Goal: Information Seeking & Learning: Learn about a topic

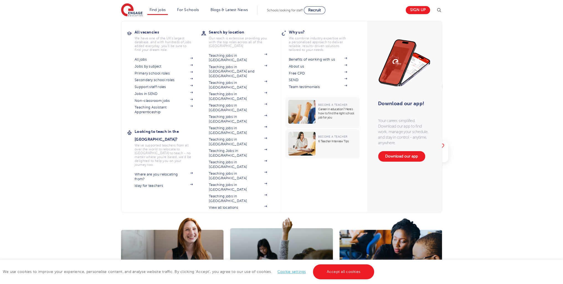
click at [160, 14] on li "Find jobs All vacancies We have one of the UK's largest database. and with hund…" at bounding box center [157, 10] width 21 height 9
click at [158, 92] on link "Jobs in SEND" at bounding box center [164, 94] width 58 height 4
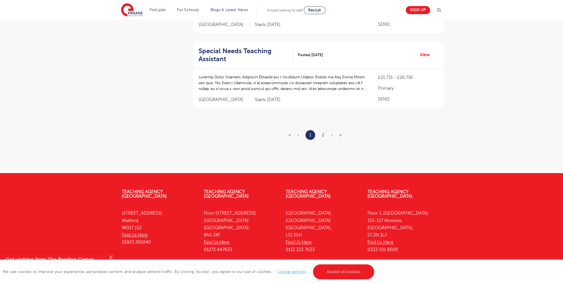
scroll to position [692, 0]
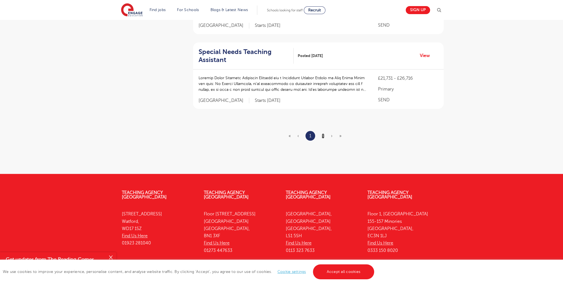
click at [323, 137] on link "2" at bounding box center [323, 136] width 2 height 5
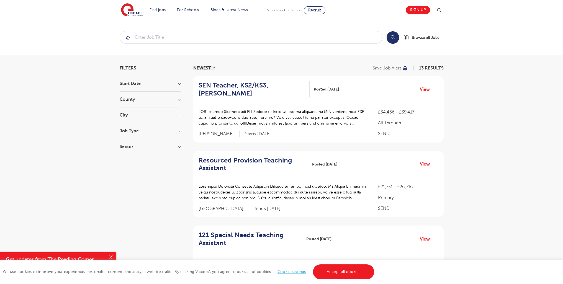
click at [131, 132] on h3 "Job Type" at bounding box center [150, 131] width 61 height 4
click at [134, 142] on span "Long Term" at bounding box center [138, 142] width 21 height 5
click at [132, 142] on input "Long Term 109" at bounding box center [130, 142] width 4 height 4
checkbox input "true"
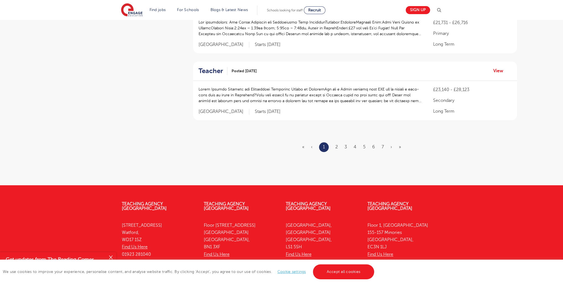
scroll to position [672, 0]
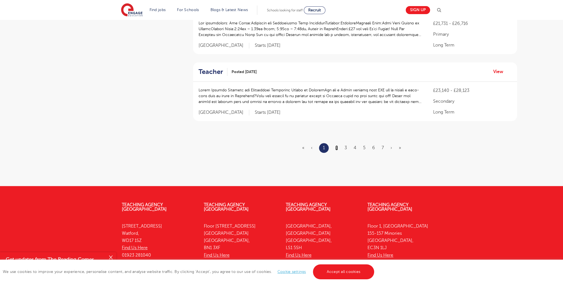
click at [337, 149] on link "2" at bounding box center [336, 147] width 2 height 5
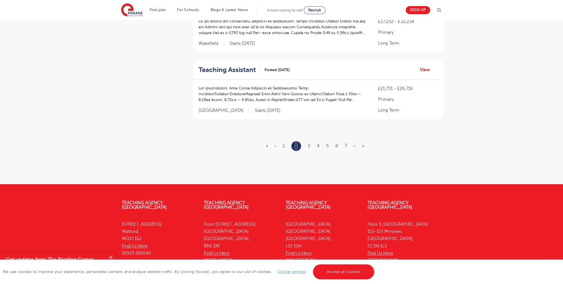
scroll to position [658, 0]
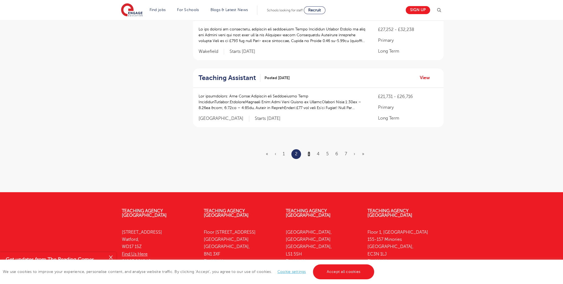
click at [309, 152] on link "3" at bounding box center [309, 154] width 2 height 5
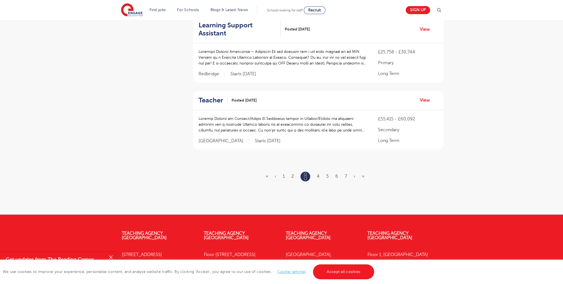
scroll to position [605, 0]
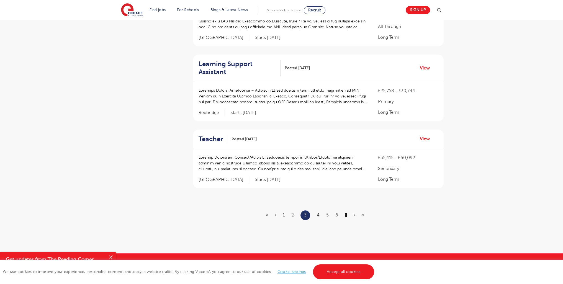
click at [345, 213] on link "7" at bounding box center [346, 215] width 2 height 5
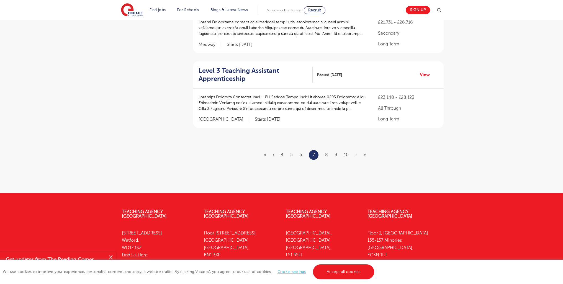
scroll to position [651, 0]
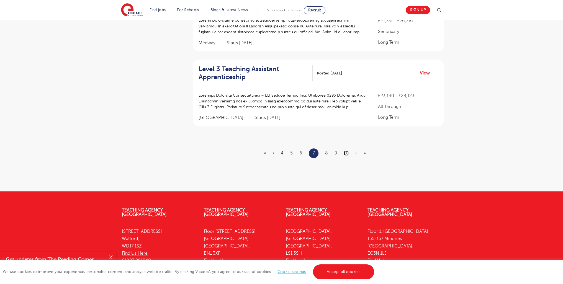
click at [347, 151] on link "10" at bounding box center [346, 153] width 5 height 5
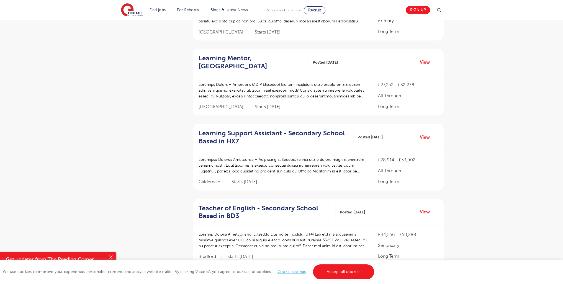
scroll to position [667, 0]
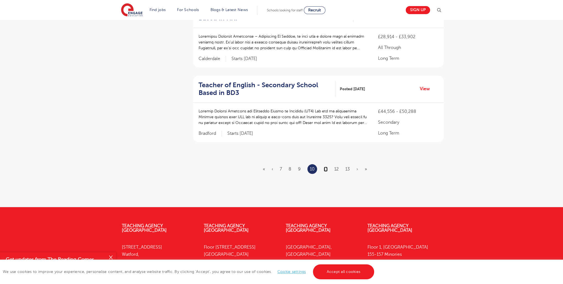
click at [325, 167] on link "11" at bounding box center [326, 169] width 4 height 5
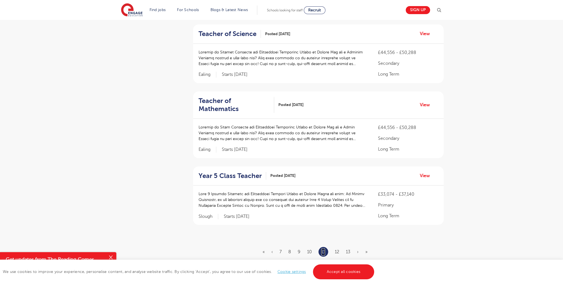
scroll to position [562, 0]
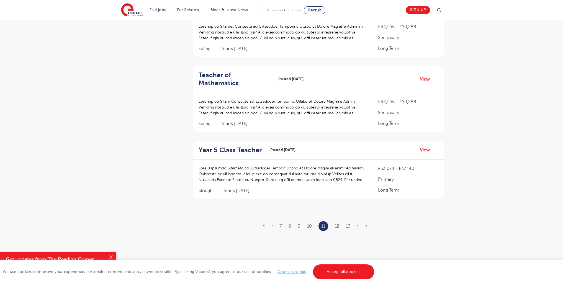
click at [346, 228] on li "13" at bounding box center [348, 226] width 4 height 7
click at [350, 226] on link "13" at bounding box center [348, 226] width 4 height 5
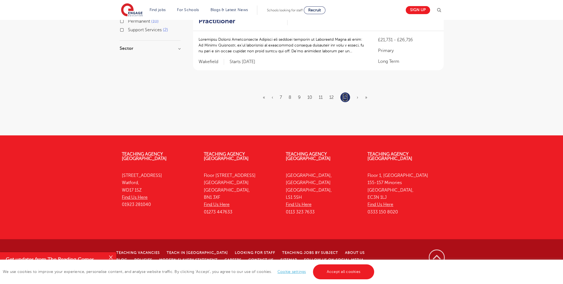
scroll to position [0, 0]
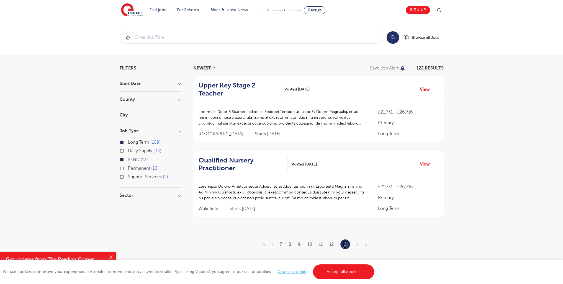
scroll to position [135, 0]
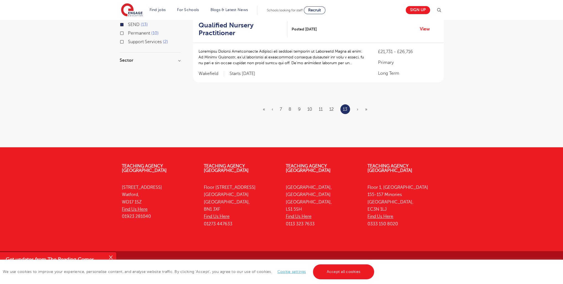
click at [357, 110] on span "›" at bounding box center [358, 109] width 2 height 5
